Goal: Find specific page/section: Find specific page/section

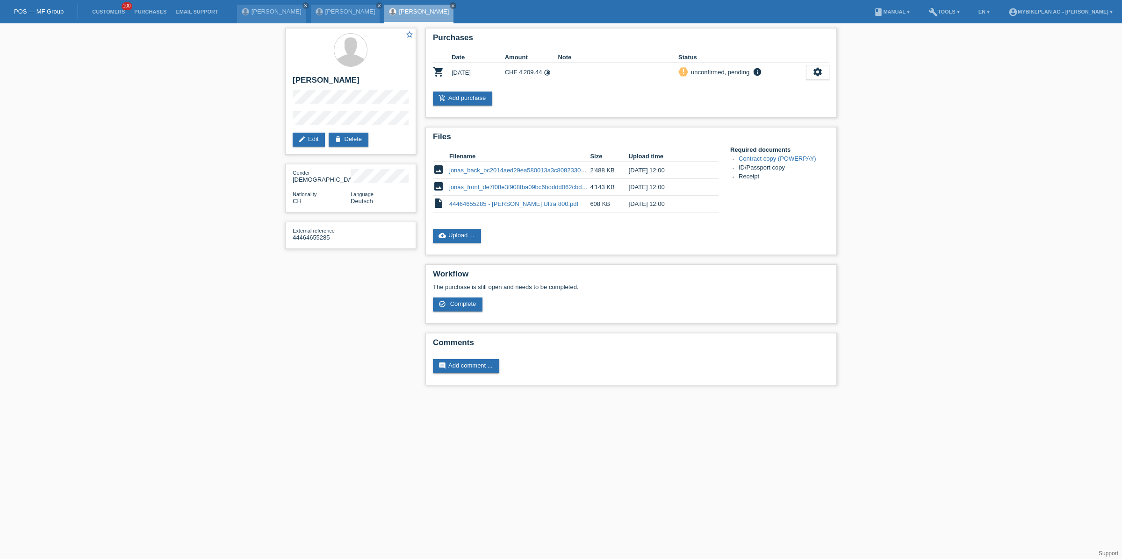
click at [107, 1] on li "Customers 100" at bounding box center [108, 12] width 42 height 24
click at [110, 9] on link "Customers" at bounding box center [108, 12] width 42 height 6
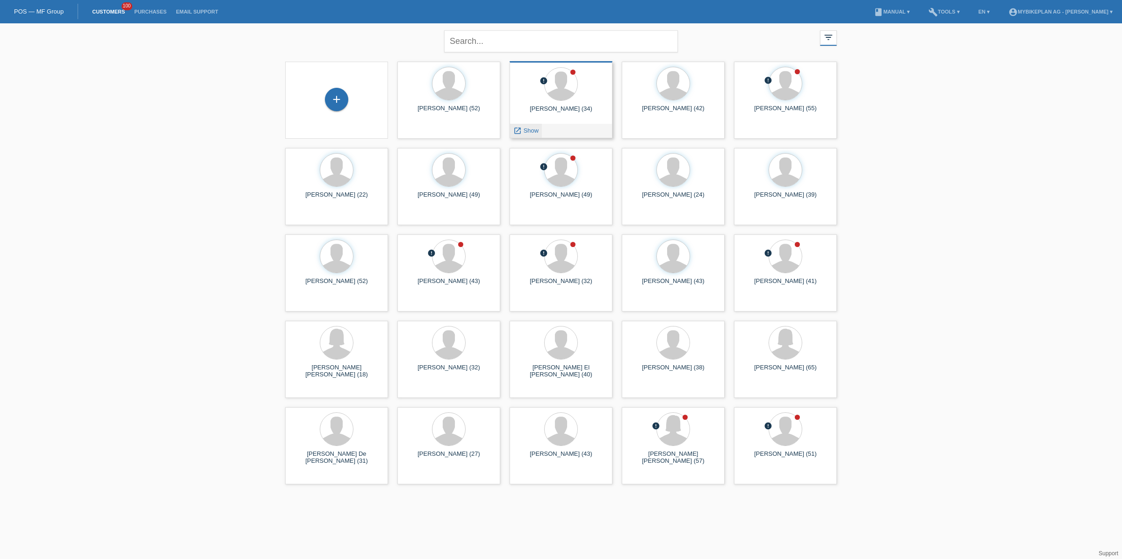
click at [526, 133] on span "Show" at bounding box center [530, 130] width 15 height 7
